Goal: Transaction & Acquisition: Purchase product/service

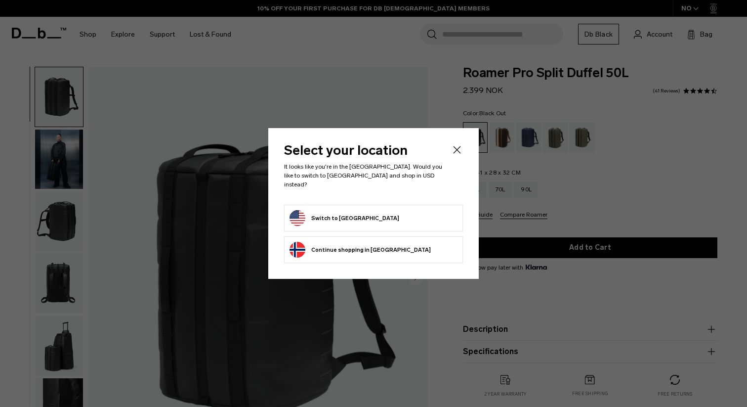
click at [376, 205] on li "Switch to [GEOGRAPHIC_DATA]" at bounding box center [373, 218] width 179 height 27
click at [377, 214] on form "Switch to [GEOGRAPHIC_DATA]" at bounding box center [374, 218] width 168 height 16
click at [350, 215] on button "Switch to [GEOGRAPHIC_DATA]" at bounding box center [345, 218] width 110 height 16
